Goal: Find specific page/section: Find specific page/section

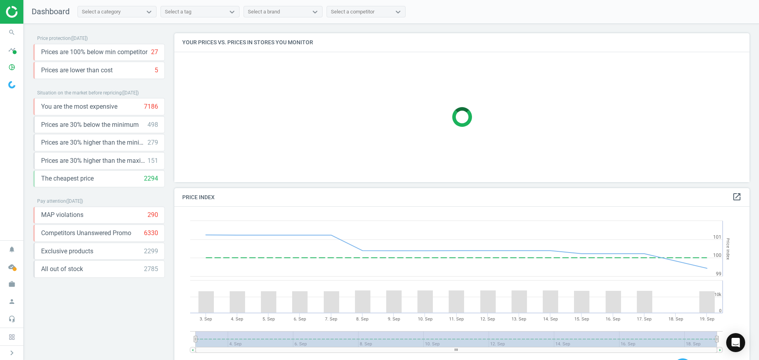
scroll to position [194, 582]
click at [14, 55] on icon "timeline" at bounding box center [11, 49] width 15 height 15
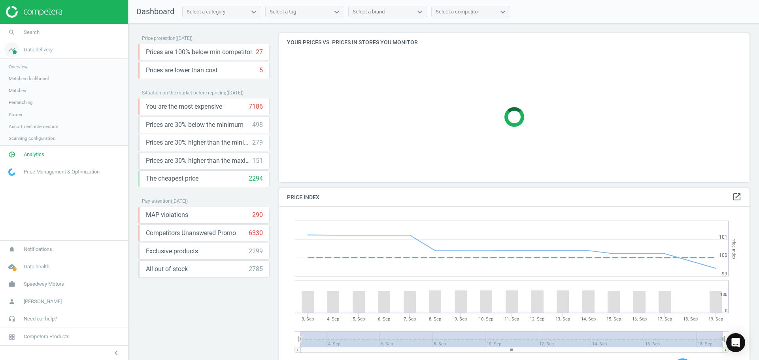
scroll to position [194, 477]
click at [31, 153] on span "Analytics" at bounding box center [34, 155] width 21 height 7
click at [18, 95] on span "Products" at bounding box center [18, 96] width 19 height 6
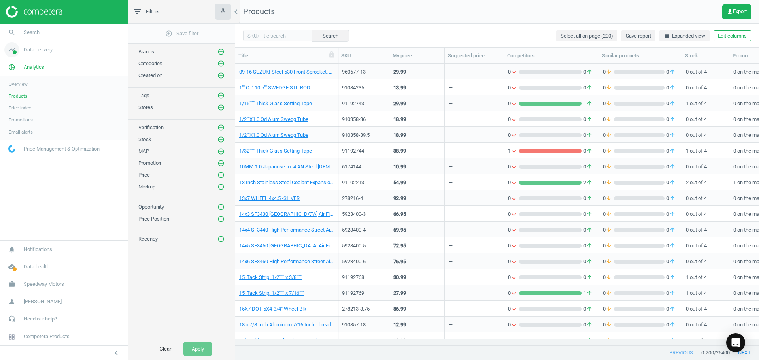
click at [35, 53] on span "Data delivery" at bounding box center [38, 49] width 29 height 7
click at [27, 80] on span "Matches dashboard" at bounding box center [29, 79] width 41 height 6
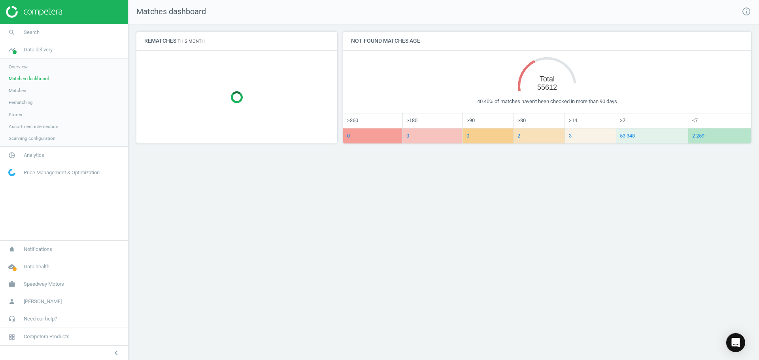
click at [19, 93] on span "Matches" at bounding box center [17, 90] width 17 height 6
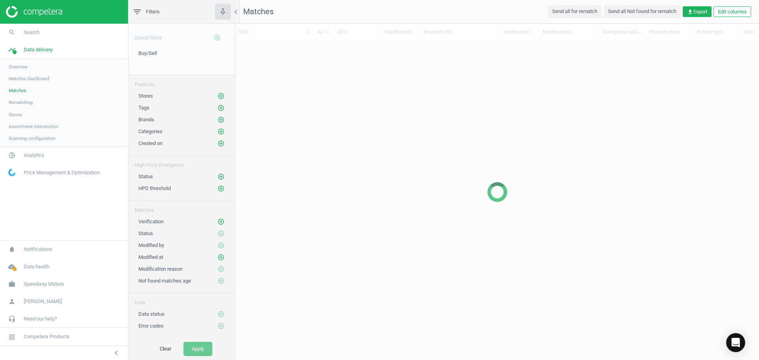
scroll to position [294, 518]
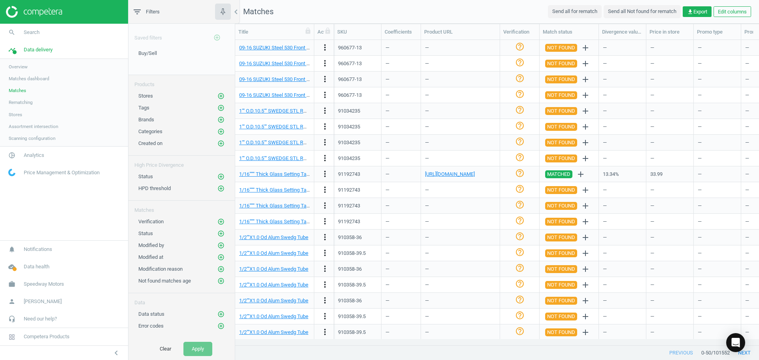
click at [140, 13] on icon "filter_list" at bounding box center [137, 11] width 9 height 9
click at [136, 11] on icon "filter_list" at bounding box center [137, 11] width 9 height 9
click at [30, 33] on span "Search" at bounding box center [32, 32] width 16 height 7
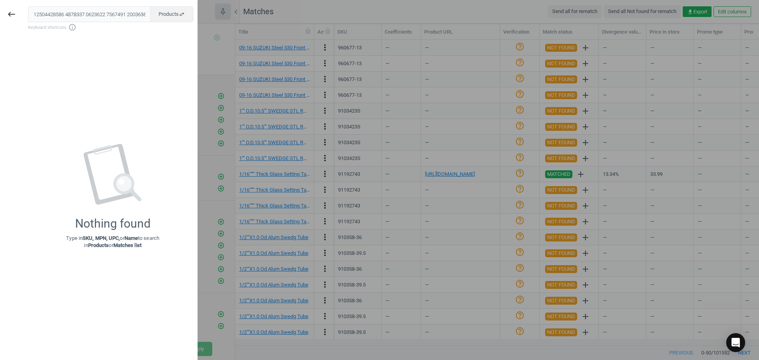
scroll to position [0, 4285]
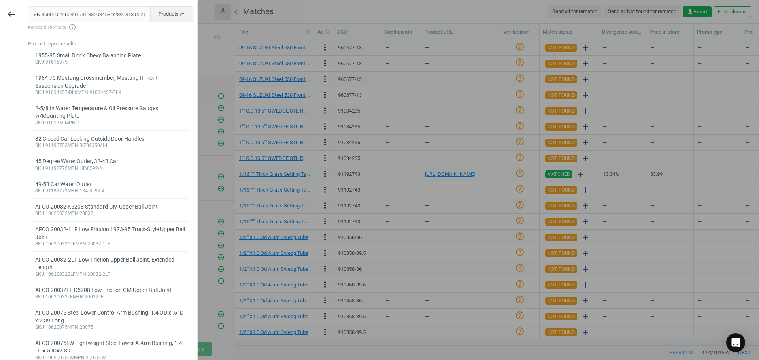
type input "25850205050 1061243 1061242 6171009 6171011 6176172 61710121 6174233 10620032 1…"
click at [118, 34] on div "close Products swap_horiz Keyboard shortcuts info_outline Product report result…" at bounding box center [110, 318] width 174 height 634
click at [16, 13] on icon "keyboard_backspace" at bounding box center [11, 13] width 9 height 9
